Goal: Information Seeking & Learning: Learn about a topic

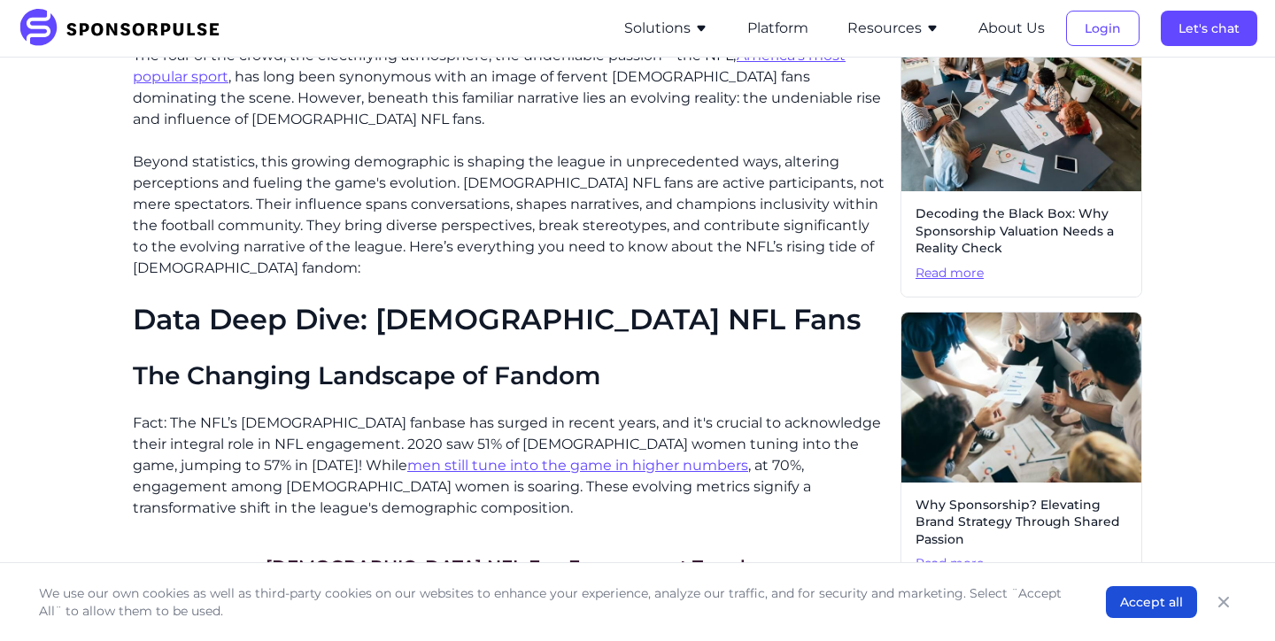
scroll to position [503, 0]
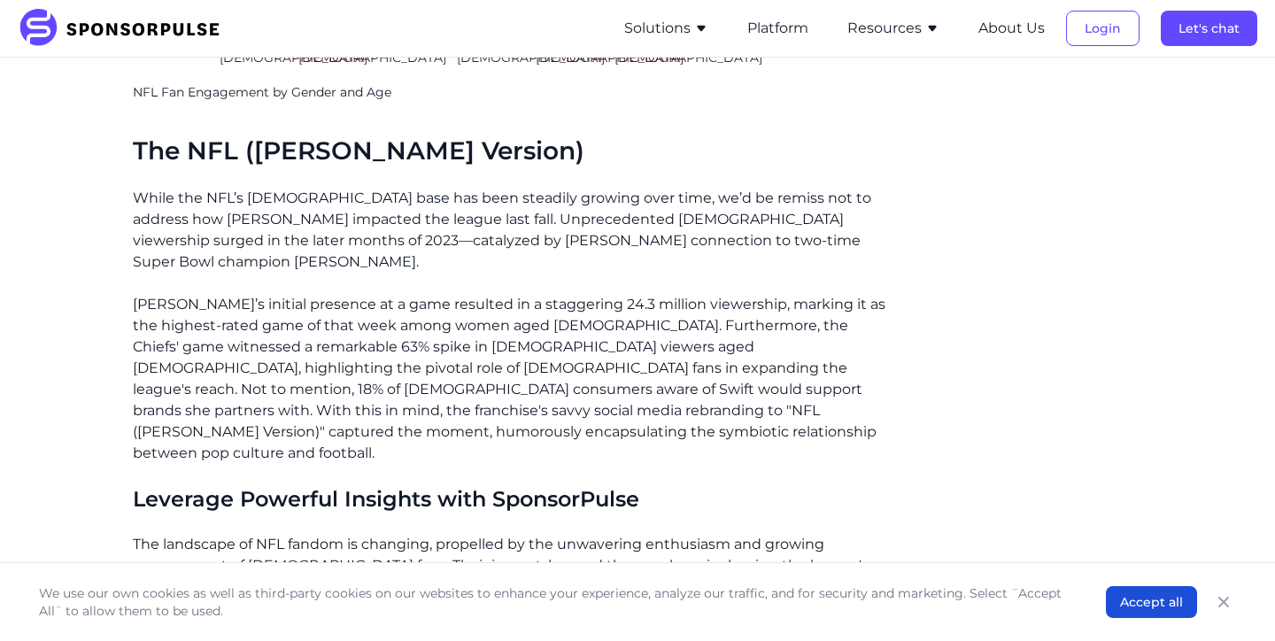
scroll to position [2238, 0]
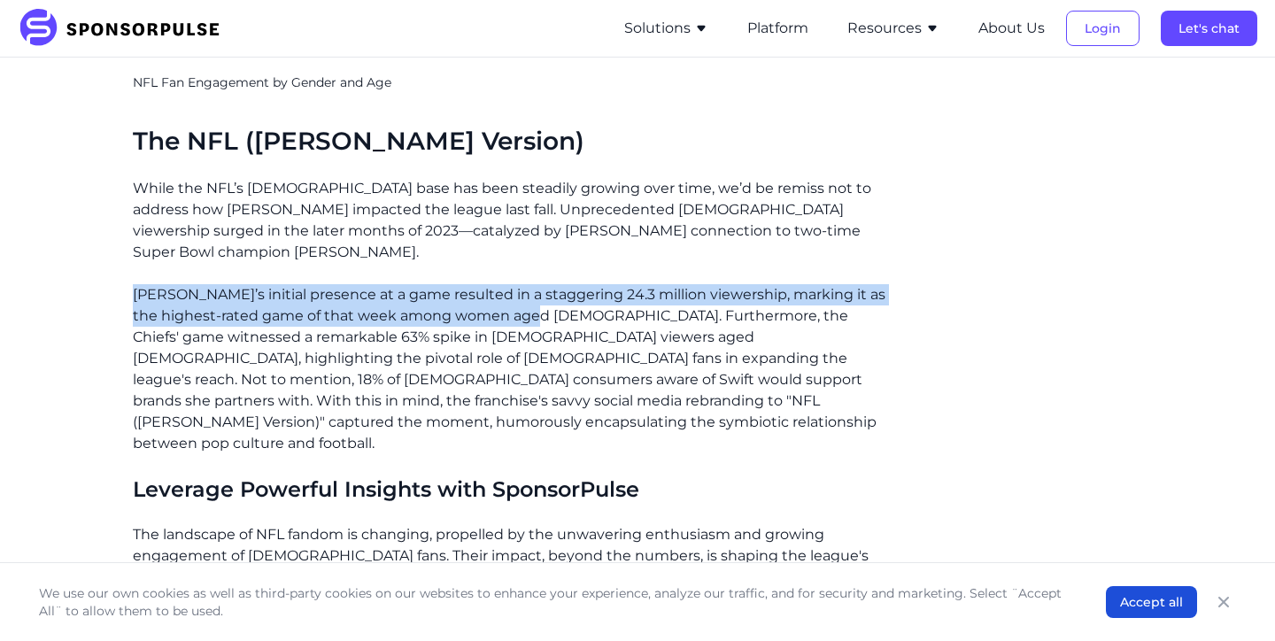
drag, startPoint x: 130, startPoint y: 289, endPoint x: 562, endPoint y: 312, distance: 432.6
click at [562, 312] on p "[PERSON_NAME]’s initial presence at a game resulted in a staggering 24.3 millio…" at bounding box center [509, 369] width 753 height 170
drag, startPoint x: 127, startPoint y: 286, endPoint x: 558, endPoint y: 308, distance: 431.7
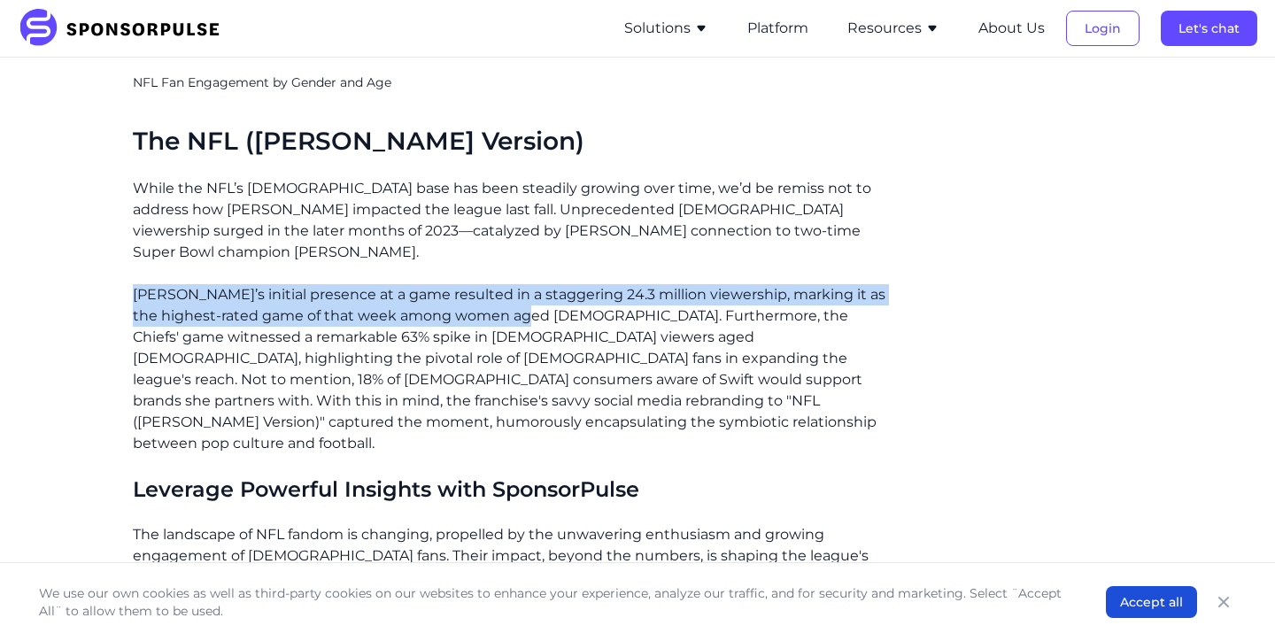
copy p "[PERSON_NAME]’s initial presence at a game resulted in a staggering 24.3 millio…"
click at [558, 308] on p "[PERSON_NAME]’s initial presence at a game resulted in a staggering 24.3 millio…" at bounding box center [509, 369] width 753 height 170
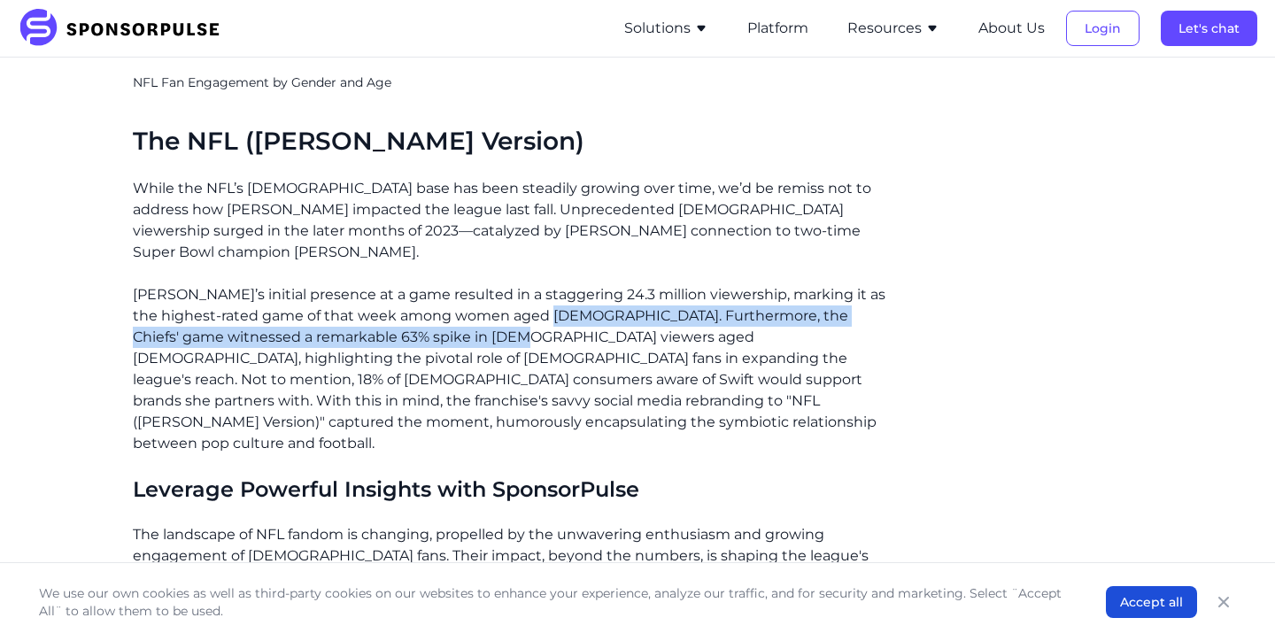
drag, startPoint x: 492, startPoint y: 326, endPoint x: 573, endPoint y: 312, distance: 81.6
click at [573, 312] on p "[PERSON_NAME]’s initial presence at a game resulted in a staggering 24.3 millio…" at bounding box center [509, 369] width 753 height 170
copy p "urthermore, the Chiefs' game witnessed a remarkable 63% spike in [DEMOGRAPHIC_D…"
click at [573, 312] on p "[PERSON_NAME]’s initial presence at a game resulted in a staggering 24.3 millio…" at bounding box center [509, 369] width 753 height 170
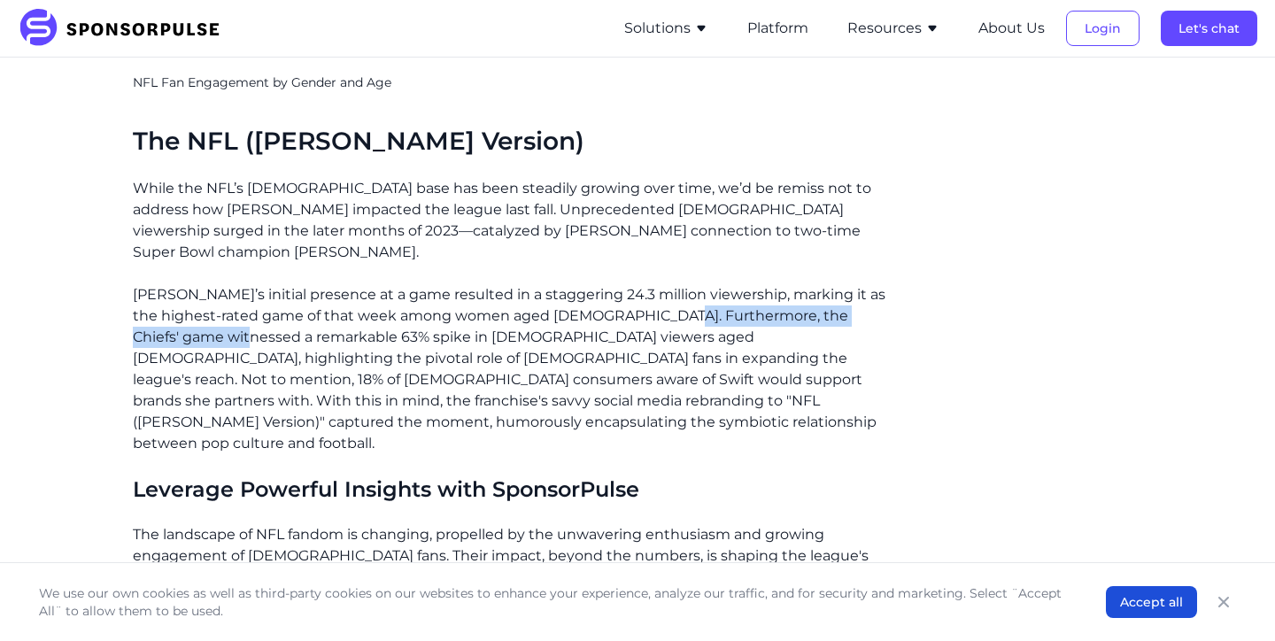
drag, startPoint x: 692, startPoint y: 307, endPoint x: 224, endPoint y: 328, distance: 468.7
click at [224, 328] on p "[PERSON_NAME]’s initial presence at a game resulted in a staggering 24.3 millio…" at bounding box center [509, 369] width 753 height 170
drag, startPoint x: 662, startPoint y: 310, endPoint x: 222, endPoint y: 322, distance: 440.1
click at [222, 322] on p "[PERSON_NAME]’s initial presence at a game resulted in a staggering 24.3 millio…" at bounding box center [509, 369] width 753 height 170
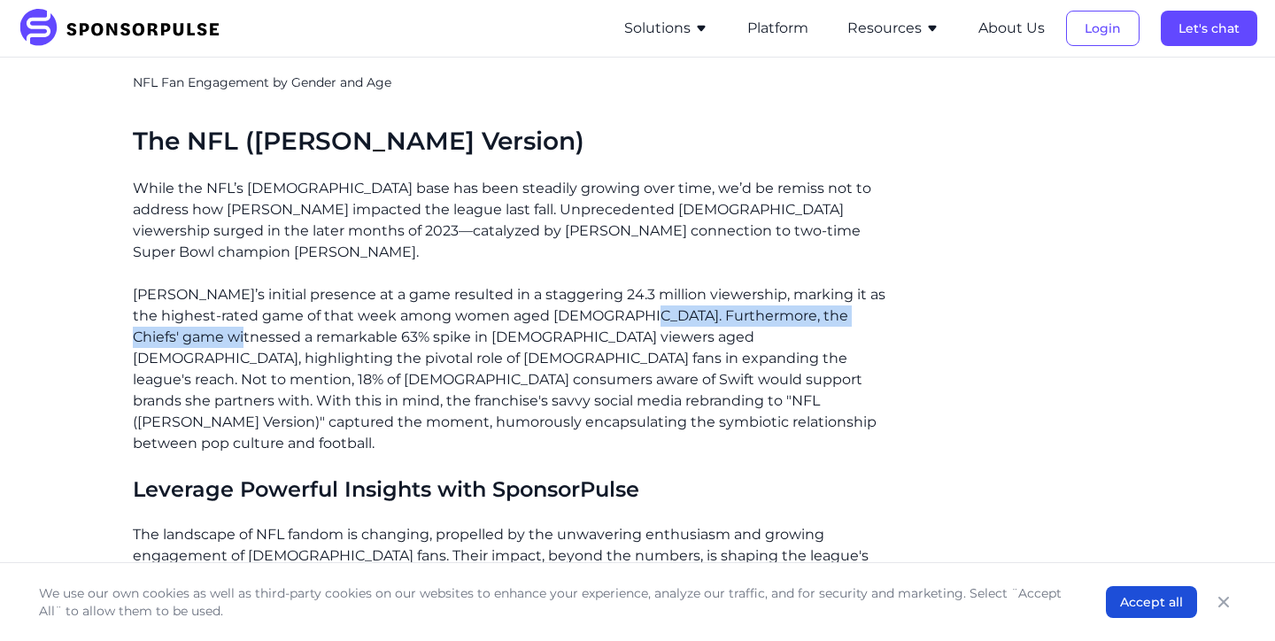
copy p "the Chiefs' game witnessed a remarkable"
click at [222, 322] on p "[PERSON_NAME]’s initial presence at a game resulted in a staggering 24.3 millio…" at bounding box center [509, 369] width 753 height 170
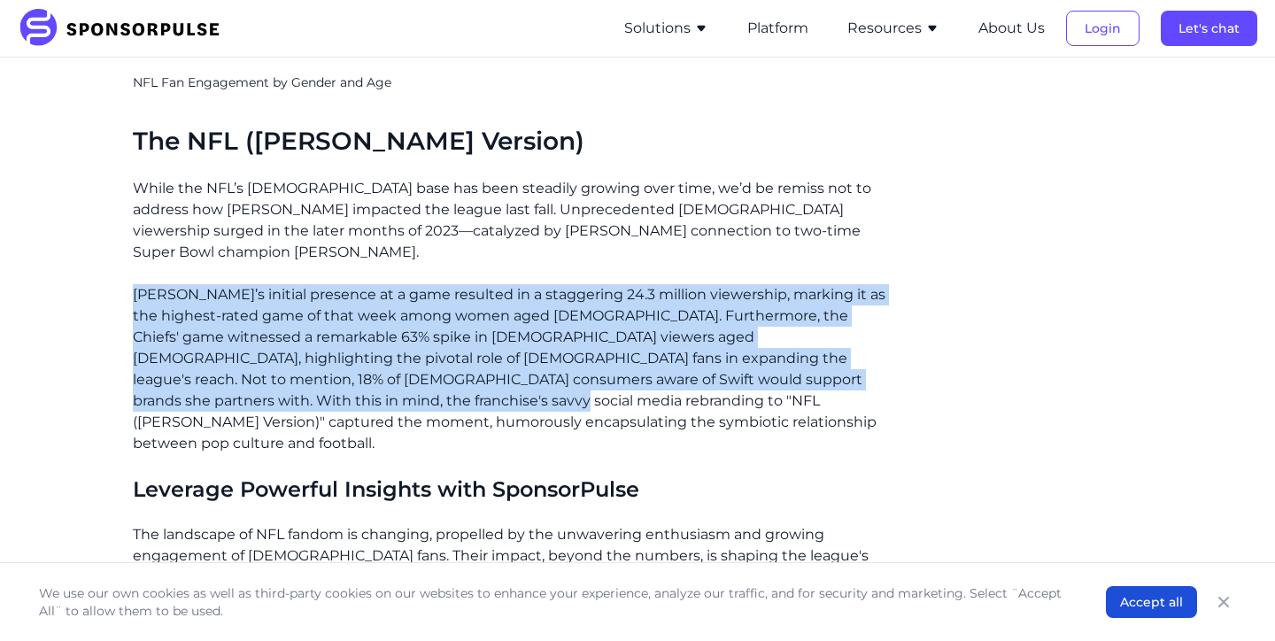
drag, startPoint x: 130, startPoint y: 274, endPoint x: 373, endPoint y: 390, distance: 268.5
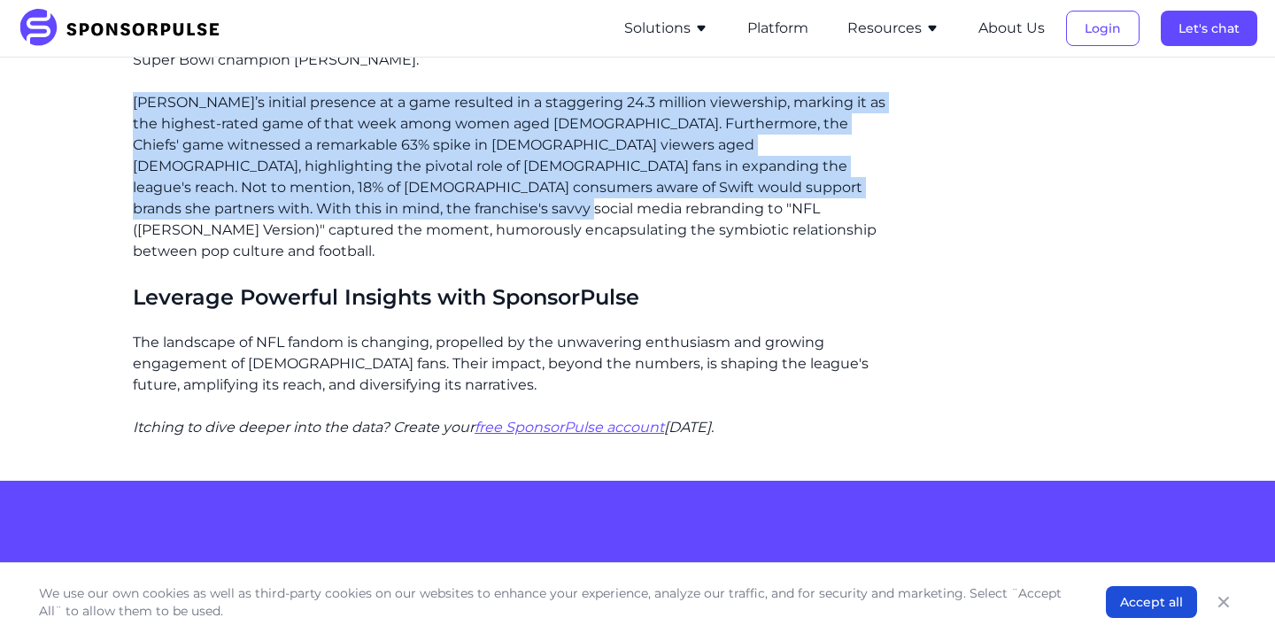
scroll to position [2462, 0]
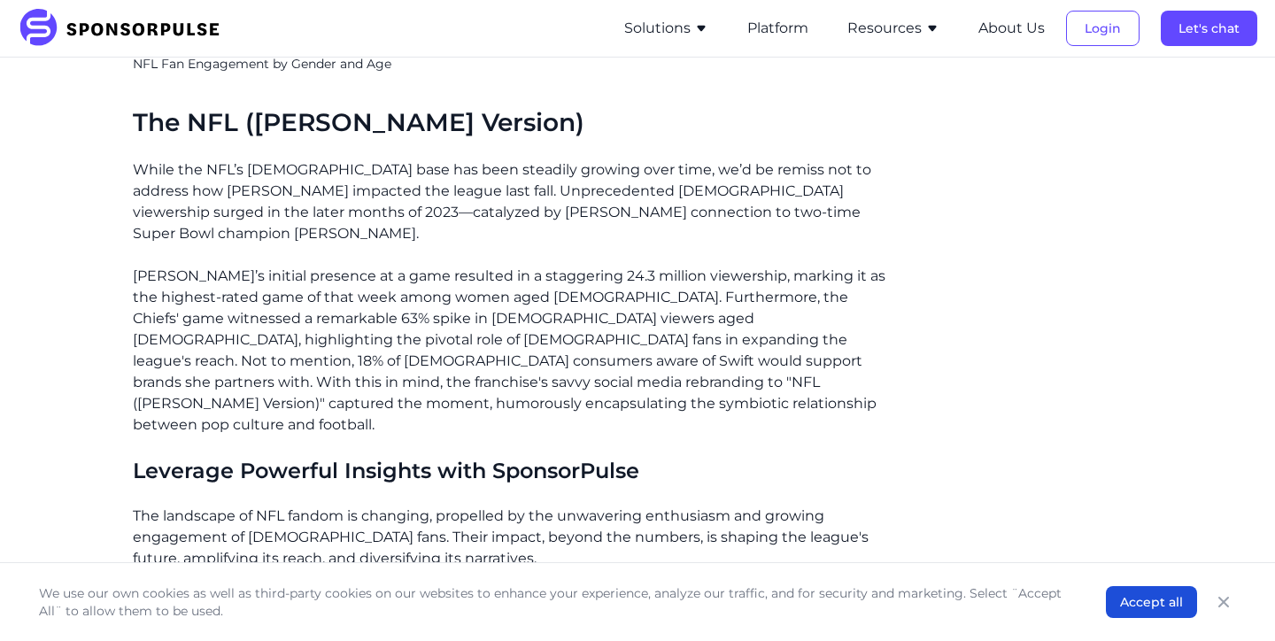
scroll to position [2244, 0]
